Goal: Transaction & Acquisition: Obtain resource

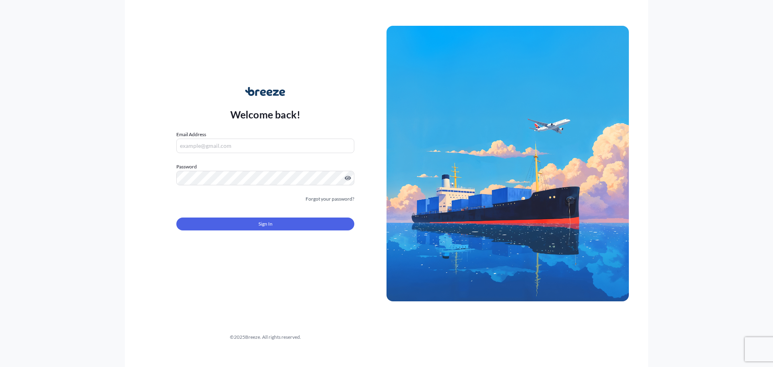
type input "[PERSON_NAME][EMAIL_ADDRESS][PERSON_NAME][DOMAIN_NAME]"
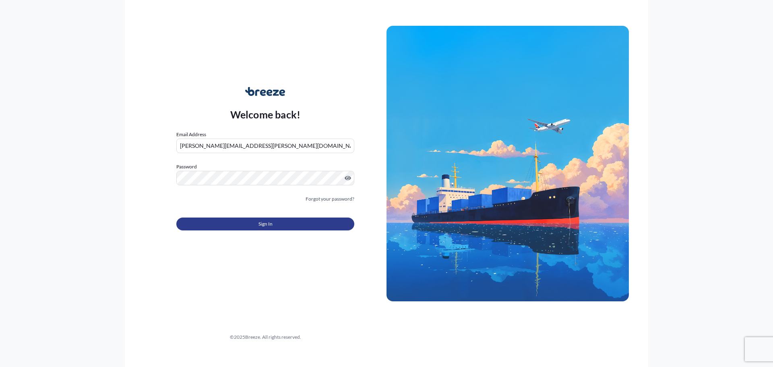
click at [277, 217] on button "Sign In" at bounding box center [265, 223] width 178 height 13
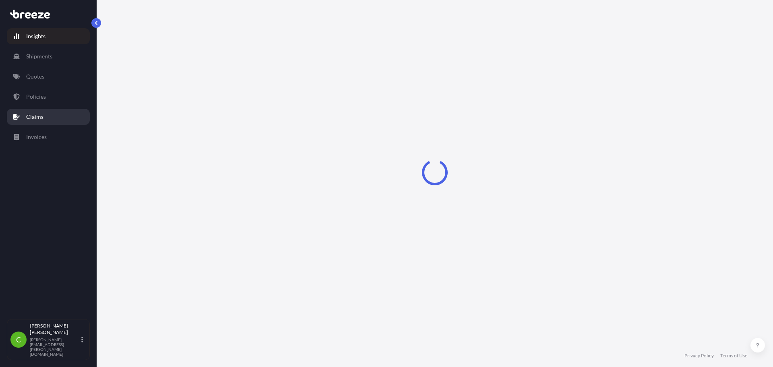
select select "2025"
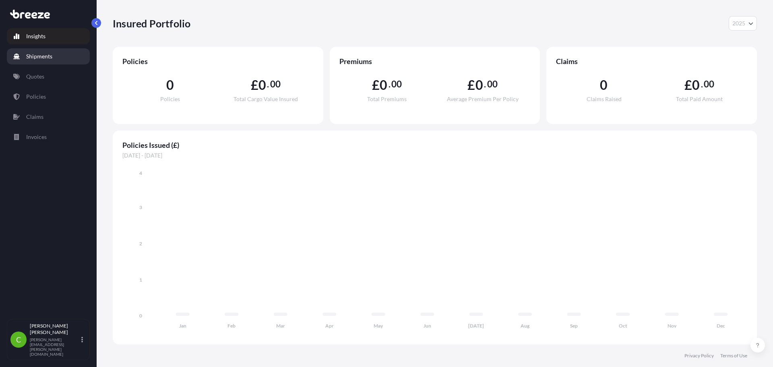
click at [48, 55] on p "Shipments" at bounding box center [39, 56] width 26 height 8
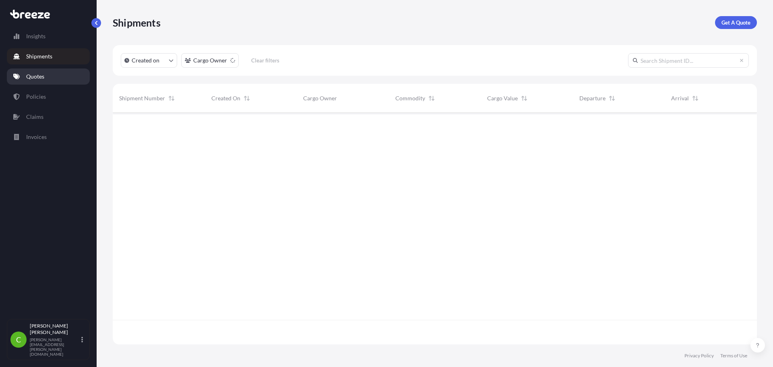
scroll to position [230, 638]
click at [42, 72] on link "Quotes" at bounding box center [48, 76] width 83 height 16
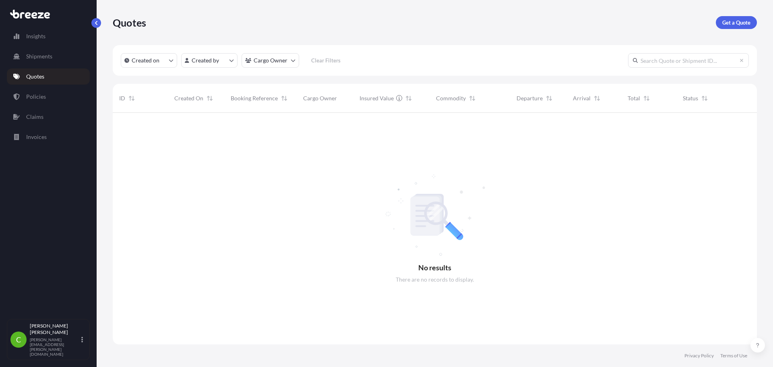
scroll to position [254, 638]
click at [728, 27] on link "Get a Quote" at bounding box center [736, 22] width 41 height 13
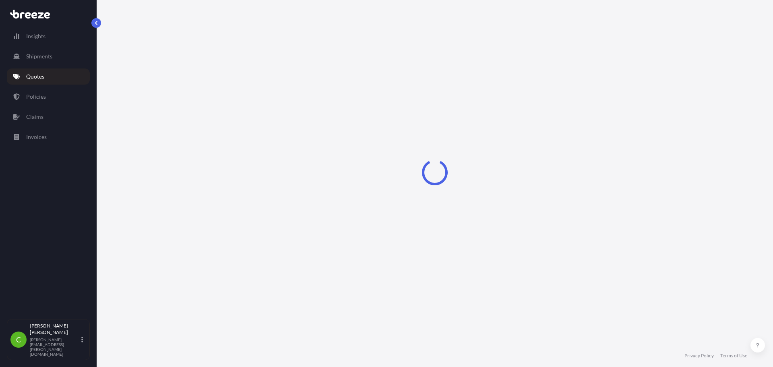
select select "Road"
select select "Sea"
select select "1"
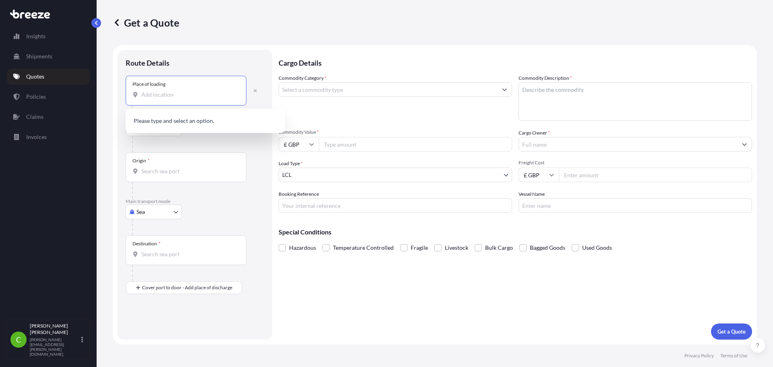
click at [177, 97] on input "Place of loading" at bounding box center [188, 95] width 95 height 8
click at [170, 97] on input "Place of loading" at bounding box center [188, 95] width 95 height 8
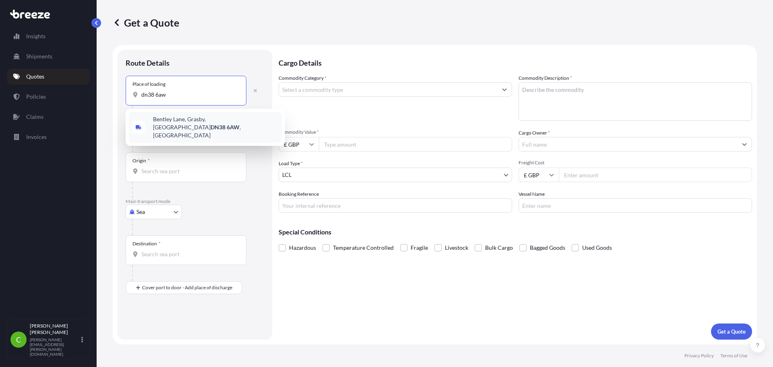
click at [176, 123] on span "[STREET_ADDRESS]" at bounding box center [216, 127] width 126 height 24
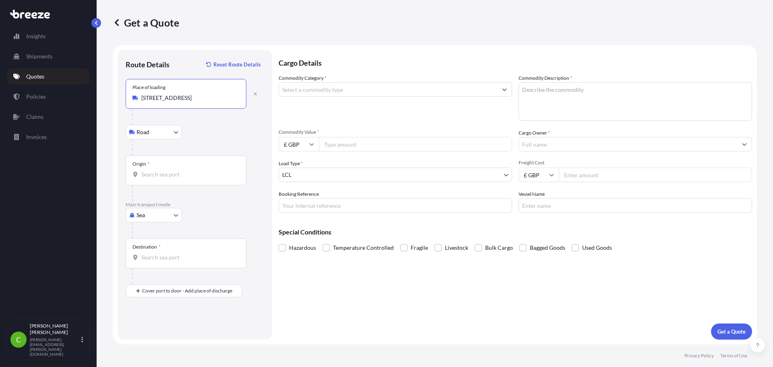
type input "[STREET_ADDRESS]"
click at [166, 180] on div "Origin *" at bounding box center [186, 170] width 121 height 30
click at [166, 178] on input "Origin *" at bounding box center [188, 174] width 95 height 8
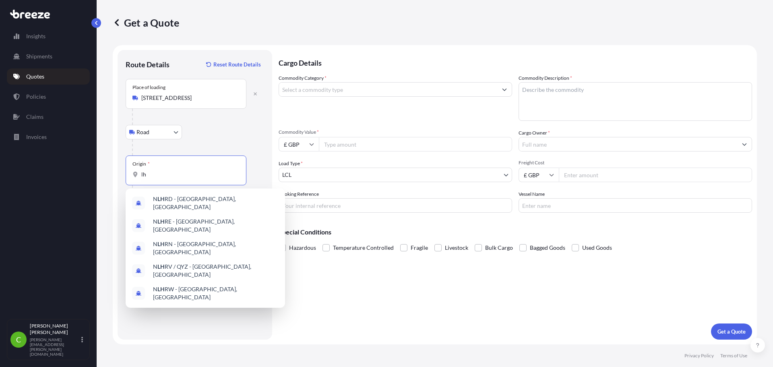
type input "l"
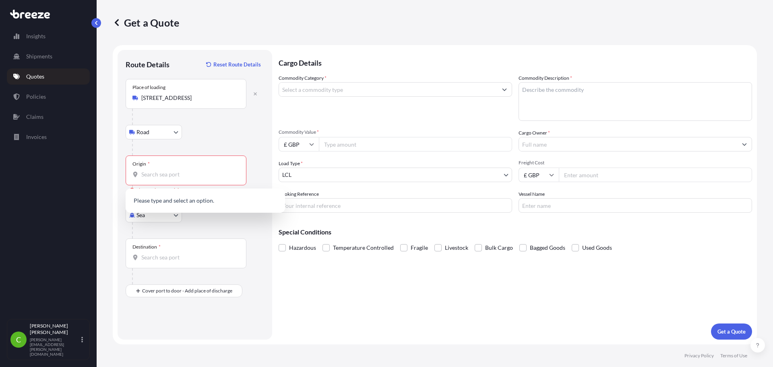
click at [203, 137] on div "Road Road Rail" at bounding box center [195, 132] width 139 height 14
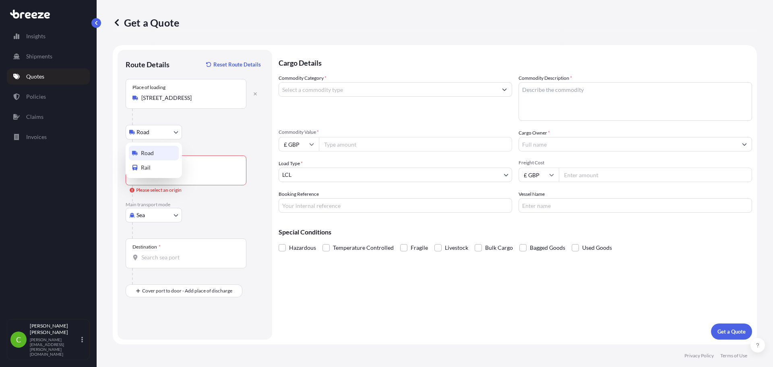
click at [163, 131] on body "5 options available. 0 options available. Insights Shipments Quotes Policies Cl…" at bounding box center [386, 183] width 773 height 367
click at [153, 216] on body "0 options available. Insights Shipments Quotes Policies Claims Invoices C [PERS…" at bounding box center [386, 183] width 773 height 367
click at [152, 249] on div "Air" at bounding box center [154, 250] width 50 height 14
select select "Air"
click at [157, 178] on div "Origin *" at bounding box center [186, 170] width 121 height 30
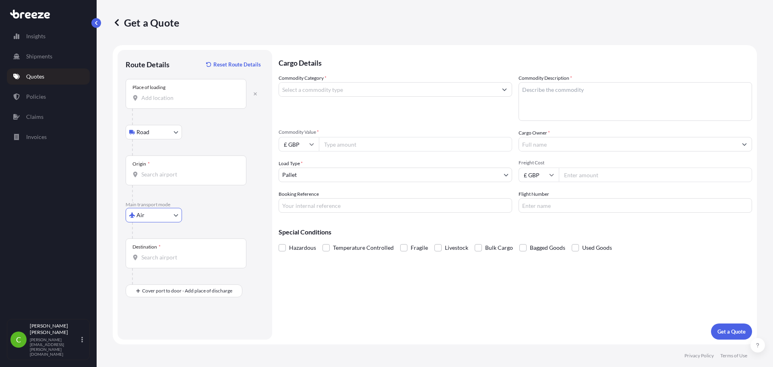
click at [157, 178] on input "Origin *" at bounding box center [188, 174] width 95 height 8
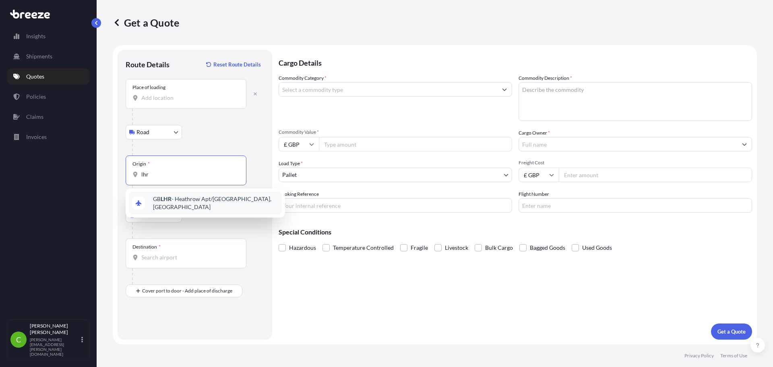
click at [176, 200] on span "GB LHR - Heathrow Apt/[GEOGRAPHIC_DATA], [GEOGRAPHIC_DATA]" at bounding box center [216, 203] width 126 height 16
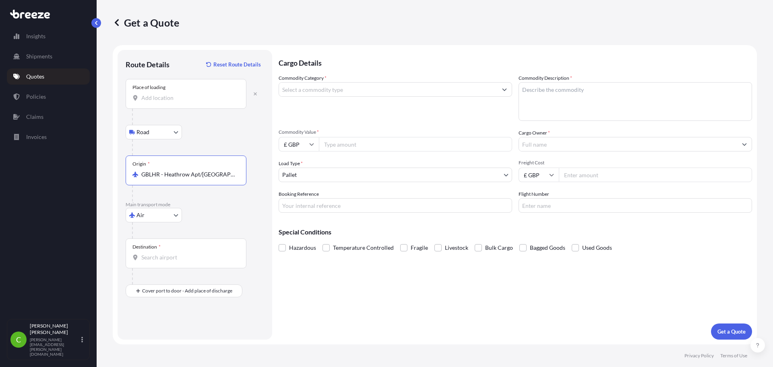
type input "GBLHR - Heathrow Apt/[GEOGRAPHIC_DATA], [GEOGRAPHIC_DATA]"
click at [162, 260] on input "Destination *" at bounding box center [188, 257] width 95 height 8
click at [163, 258] on input "Destination *" at bounding box center [188, 257] width 95 height 8
click at [172, 283] on span "USPHX - [GEOGRAPHIC_DATA] , [GEOGRAPHIC_DATA]" at bounding box center [204, 284] width 103 height 8
type input "USPHX - [GEOGRAPHIC_DATA], [GEOGRAPHIC_DATA]"
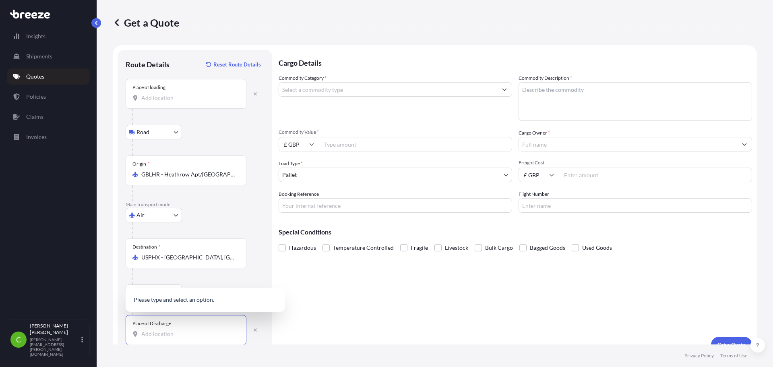
click at [155, 335] on input "Place of Discharge" at bounding box center [188, 334] width 95 height 8
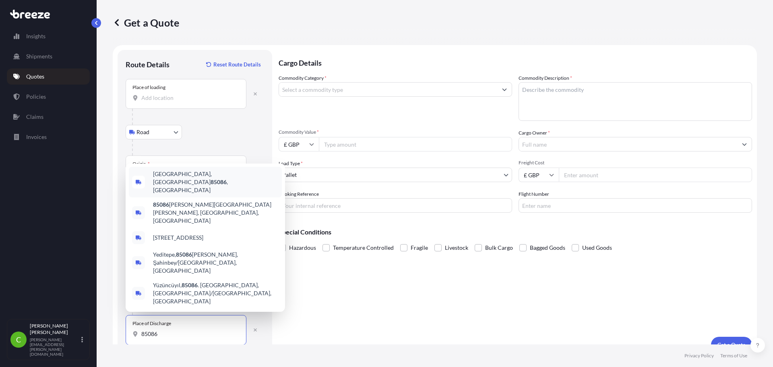
click at [223, 197] on div "[GEOGRAPHIC_DATA], [GEOGRAPHIC_DATA] 85086 , [GEOGRAPHIC_DATA]" at bounding box center [205, 182] width 153 height 31
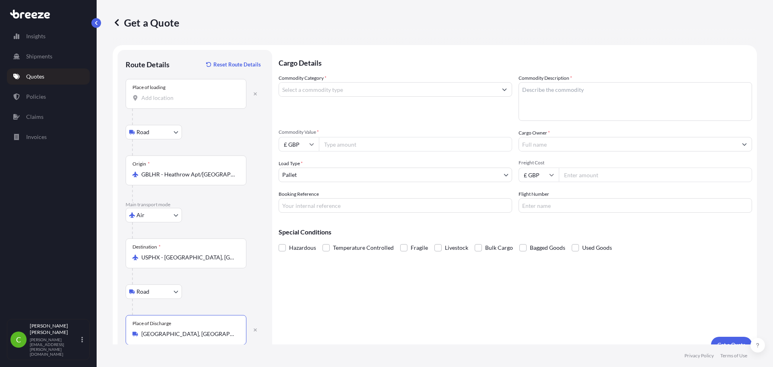
type input "[GEOGRAPHIC_DATA], [GEOGRAPHIC_DATA] 85086, [GEOGRAPHIC_DATA]"
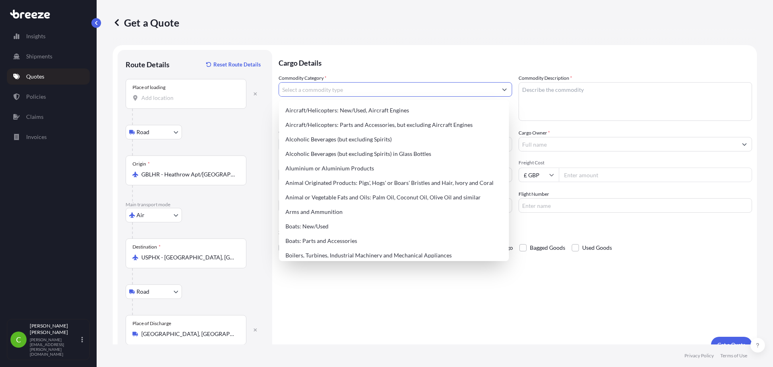
click at [370, 93] on input "Commodity Category *" at bounding box center [388, 89] width 218 height 14
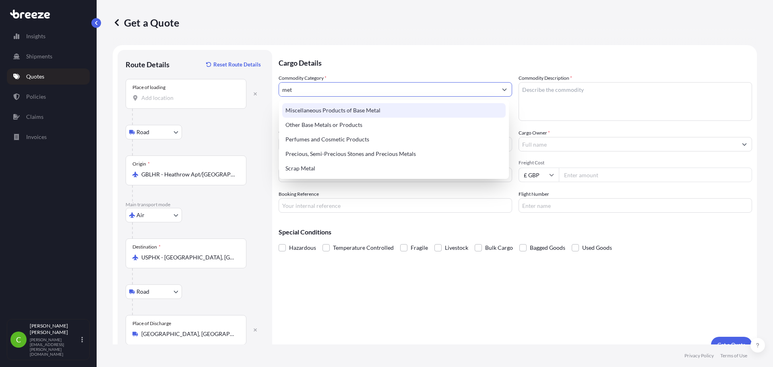
click at [366, 109] on div "Miscellaneous Products of Base Metal" at bounding box center [393, 110] width 223 height 14
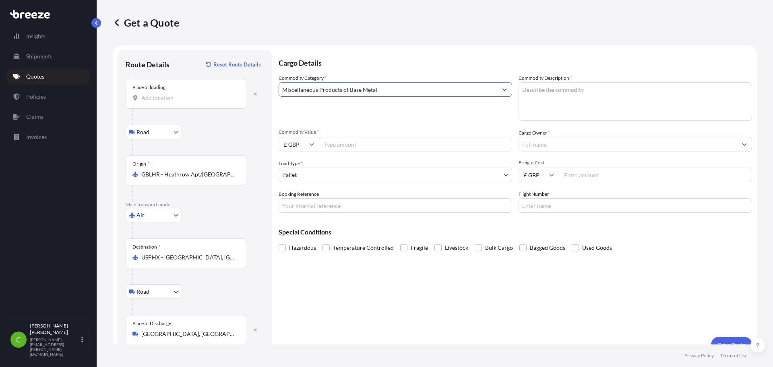
type input "Miscellaneous Products of Base Metal"
click at [583, 102] on textarea "Commodity Description *" at bounding box center [636, 101] width 234 height 39
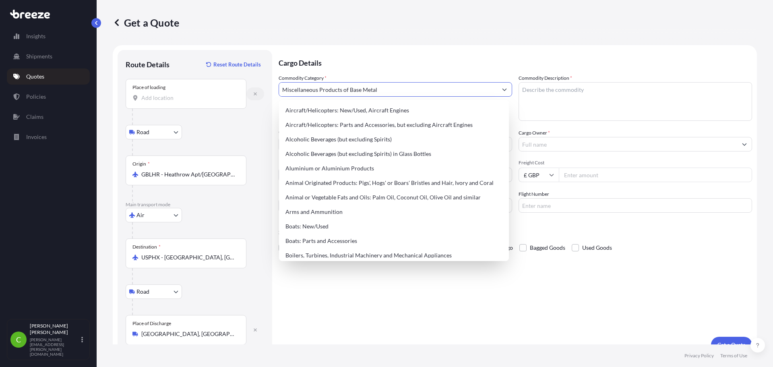
drag, startPoint x: 412, startPoint y: 88, endPoint x: 254, endPoint y: 90, distance: 157.1
click at [254, 90] on form "Route Details Reset Route Details Place of loading Road Road Rail Origin * GBLH…" at bounding box center [435, 201] width 644 height 312
click at [591, 97] on textarea "Commodity Description *" at bounding box center [636, 101] width 234 height 39
paste textarea "Miscellaneous Products of Base Metal"
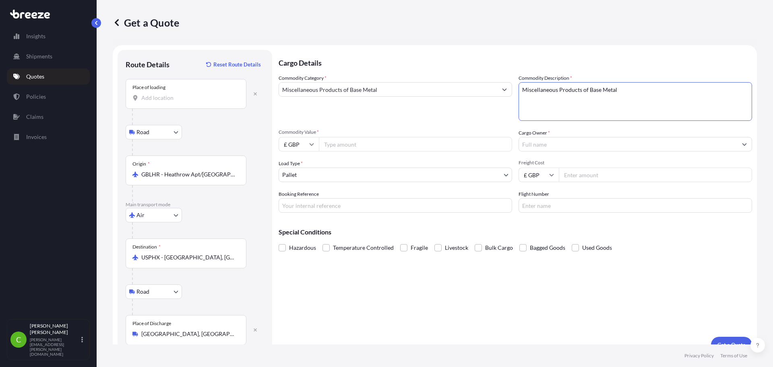
type textarea "Miscellaneous Products of Base Metal"
click at [355, 142] on input "Commodity Value *" at bounding box center [415, 144] width 193 height 14
type input "1600"
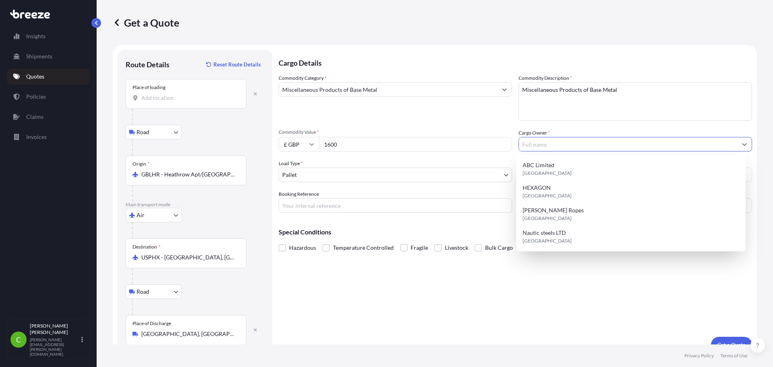
click at [542, 141] on input "Cargo Owner *" at bounding box center [628, 144] width 218 height 14
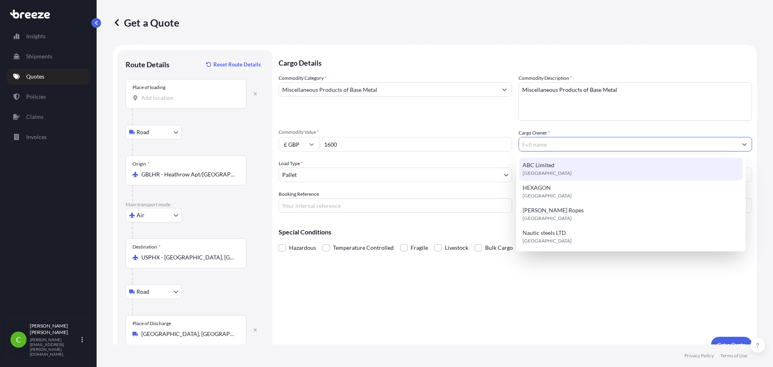
click at [569, 165] on div "ABC Limited [GEOGRAPHIC_DATA]" at bounding box center [630, 169] width 223 height 23
type input "ABC Limited"
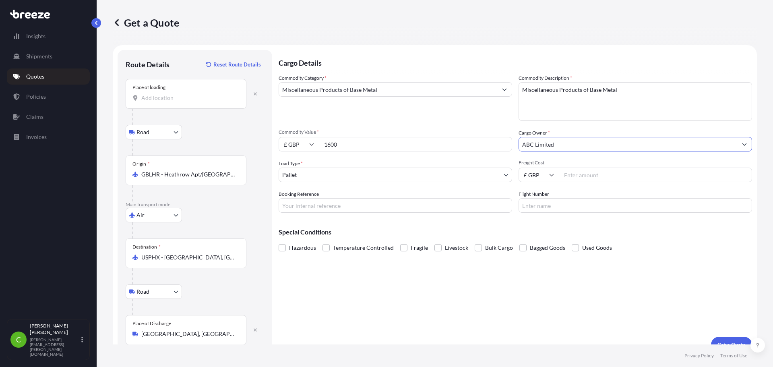
click at [581, 175] on input "Freight Cost" at bounding box center [655, 175] width 193 height 14
click at [574, 176] on input "Freight Cost" at bounding box center [655, 175] width 193 height 14
type input "700"
click at [488, 289] on div "Cargo Details Commodity Category * Miscellaneous Products of Base Metal Commodi…" at bounding box center [516, 201] width 474 height 303
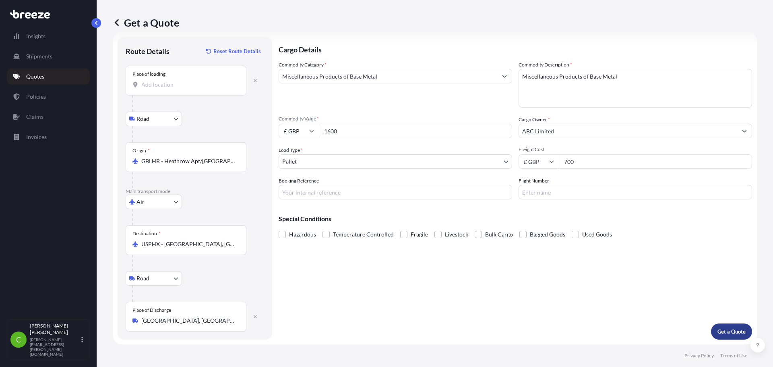
click at [721, 335] on p "Get a Quote" at bounding box center [732, 331] width 28 height 8
click at [151, 87] on input "Place of loading Please select a place of loading" at bounding box center [188, 85] width 95 height 8
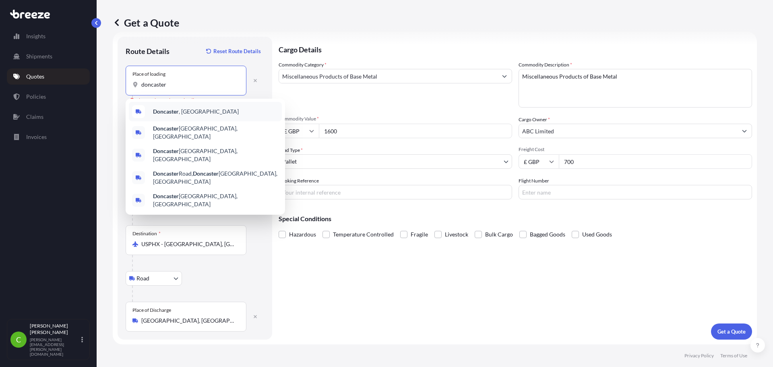
click at [177, 114] on b "Doncaster" at bounding box center [166, 111] width 26 height 7
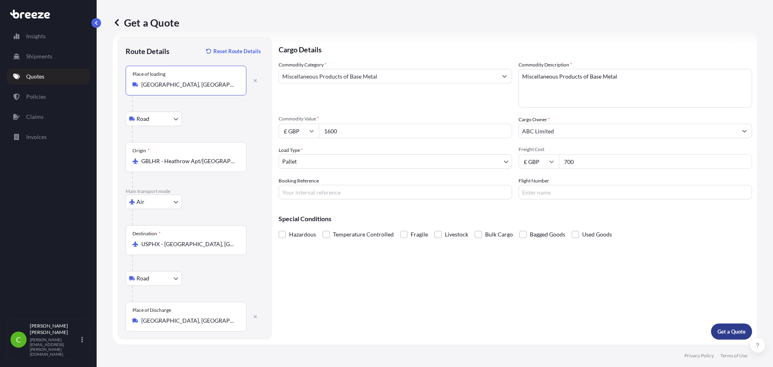
type input "[GEOGRAPHIC_DATA], [GEOGRAPHIC_DATA]"
click at [723, 331] on p "Get a Quote" at bounding box center [732, 331] width 28 height 8
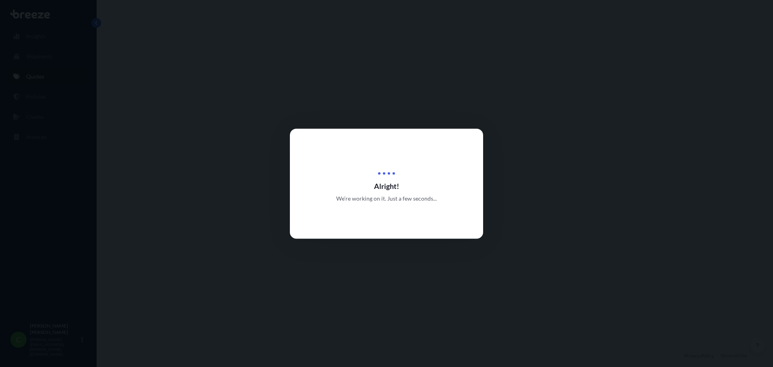
select select "Road"
select select "Air"
select select "Road"
select select "1"
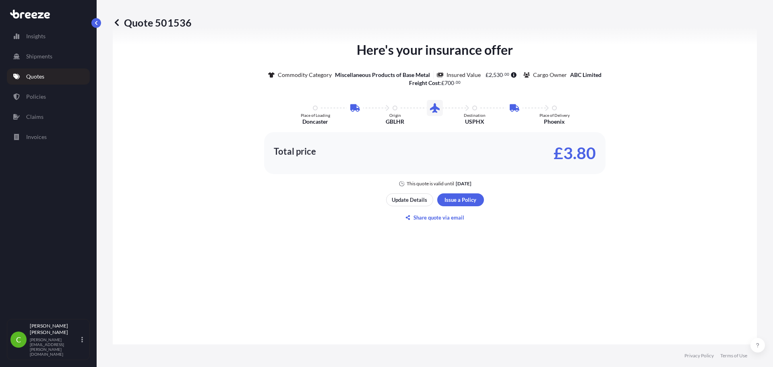
scroll to position [483, 0]
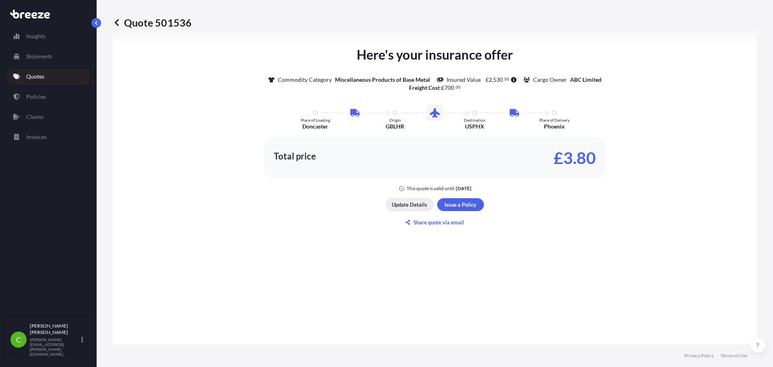
click at [411, 207] on p "Update Details" at bounding box center [409, 205] width 35 height 8
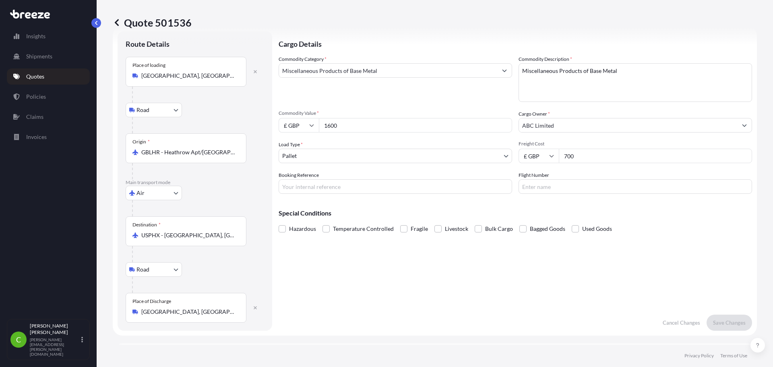
scroll to position [13, 0]
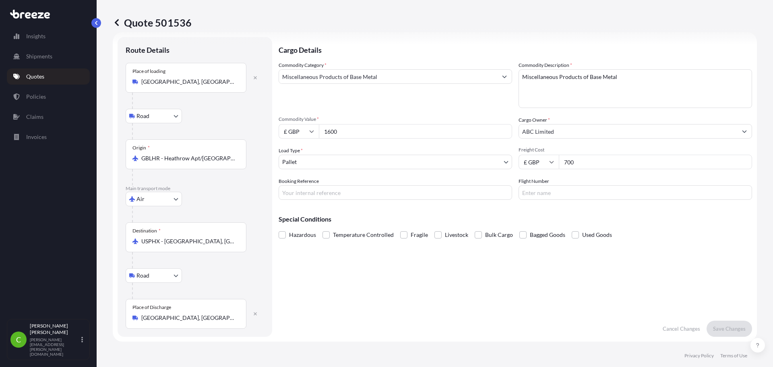
drag, startPoint x: 574, startPoint y: 166, endPoint x: 554, endPoint y: 163, distance: 20.3
click at [554, 163] on div "£ GBP 700" at bounding box center [636, 162] width 234 height 14
type input "890"
click at [733, 326] on p "Save Changes" at bounding box center [729, 329] width 33 height 8
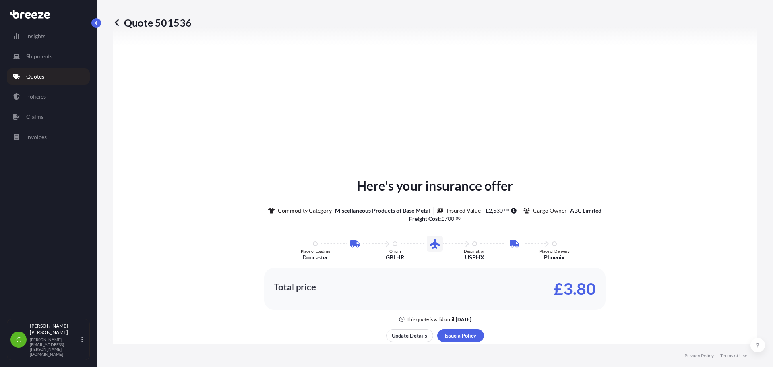
select select "Road"
select select "Air"
select select "Road"
select select "1"
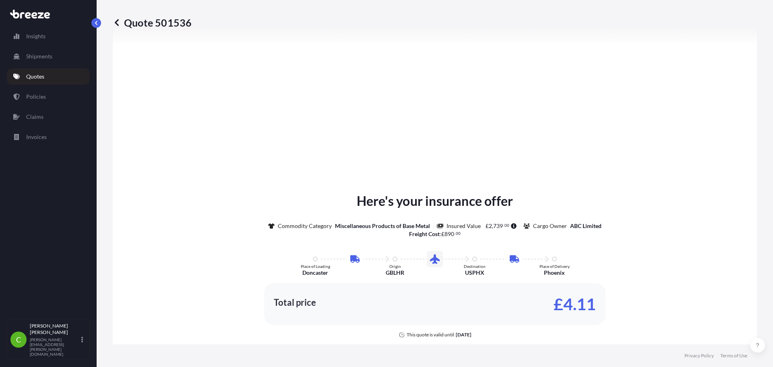
scroll to position [362, 0]
